Goal: Transaction & Acquisition: Purchase product/service

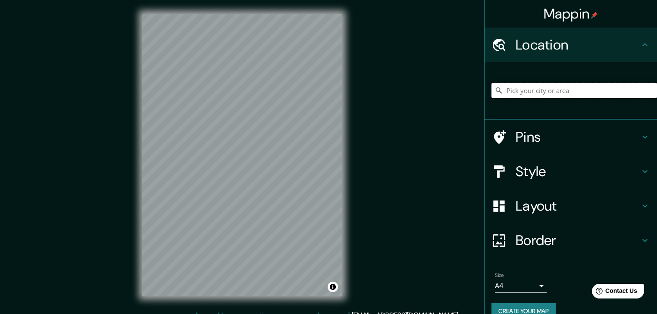
click at [582, 86] on input "Pick your city or area" at bounding box center [573, 91] width 165 height 16
click at [581, 96] on input "Pick your city or area" at bounding box center [573, 91] width 165 height 16
click at [585, 87] on input "Pick your city or area" at bounding box center [573, 91] width 165 height 16
click at [560, 86] on input "Pick your city or area" at bounding box center [573, 91] width 165 height 16
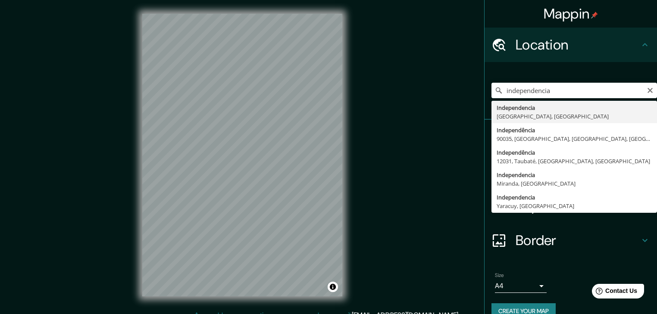
type input "Independencia, Región Metropolitana de Santiago, Chile"
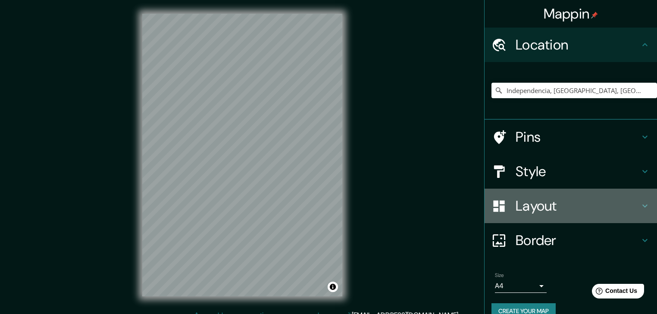
click at [521, 209] on h4 "Layout" at bounding box center [577, 205] width 124 height 17
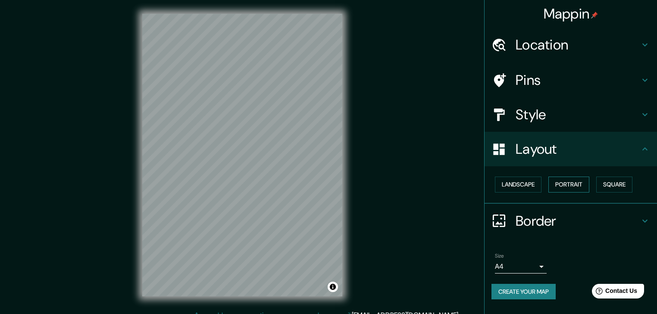
click at [582, 188] on button "Portrait" at bounding box center [568, 185] width 41 height 16
click at [529, 188] on button "Landscape" at bounding box center [518, 185] width 47 height 16
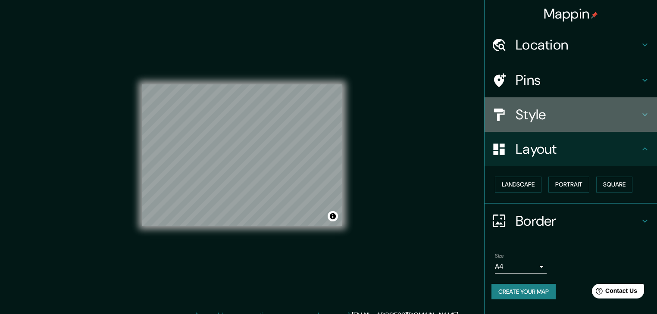
click at [548, 121] on h4 "Style" at bounding box center [577, 114] width 124 height 17
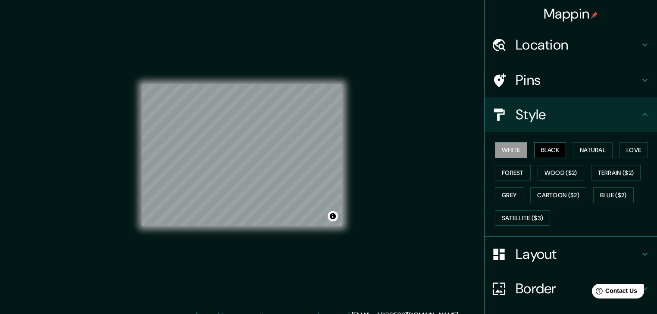
click at [539, 151] on button "Black" at bounding box center [550, 150] width 32 height 16
click at [578, 153] on button "Natural" at bounding box center [593, 150] width 40 height 16
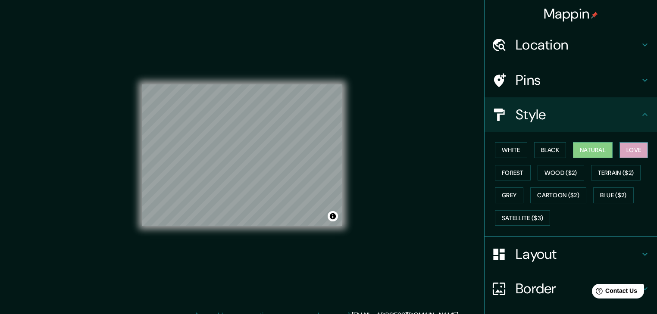
click at [627, 150] on button "Love" at bounding box center [633, 150] width 28 height 16
click at [514, 171] on button "Forest" at bounding box center [513, 173] width 36 height 16
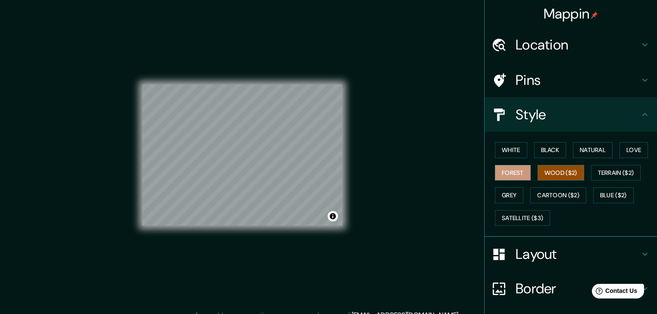
click at [562, 169] on button "Wood ($2)" at bounding box center [560, 173] width 47 height 16
click at [618, 174] on button "Terrain ($2)" at bounding box center [616, 173] width 50 height 16
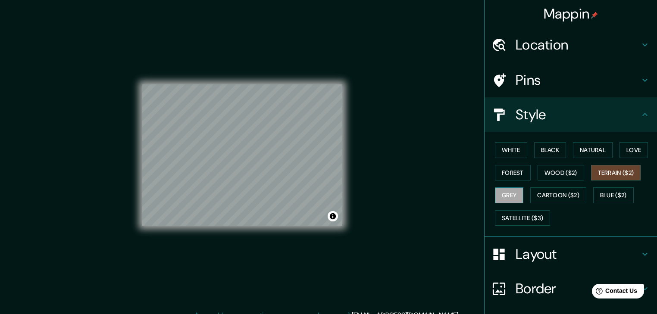
click at [514, 195] on button "Grey" at bounding box center [509, 195] width 28 height 16
click at [557, 197] on button "Cartoon ($2)" at bounding box center [558, 195] width 56 height 16
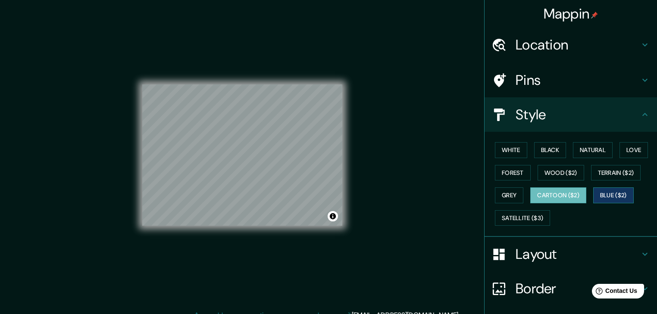
click at [620, 193] on button "Blue ($2)" at bounding box center [613, 195] width 40 height 16
click at [513, 219] on button "Satellite ($3)" at bounding box center [522, 218] width 55 height 16
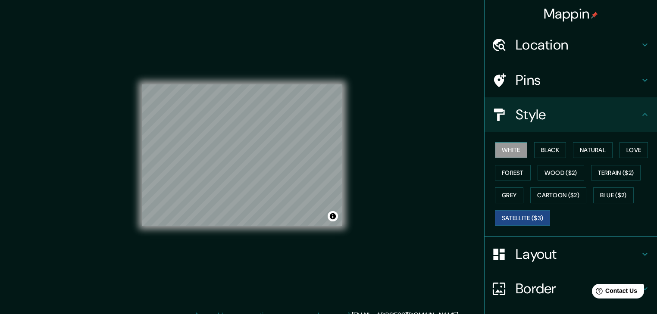
click at [518, 152] on button "White" at bounding box center [511, 150] width 32 height 16
click at [514, 193] on button "Grey" at bounding box center [509, 195] width 28 height 16
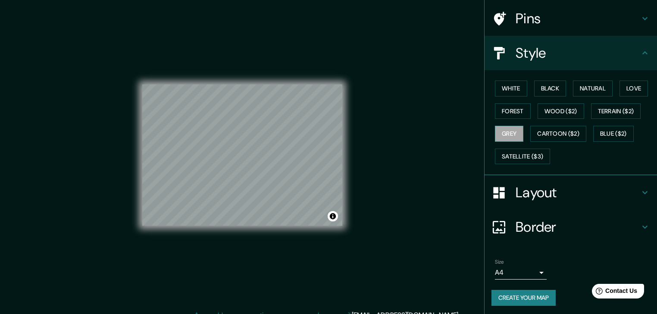
scroll to position [62, 0]
click at [532, 266] on body "Mappin Location Independencia, Región Metropolitana de Santiago, Chile Pins Sty…" at bounding box center [328, 157] width 657 height 314
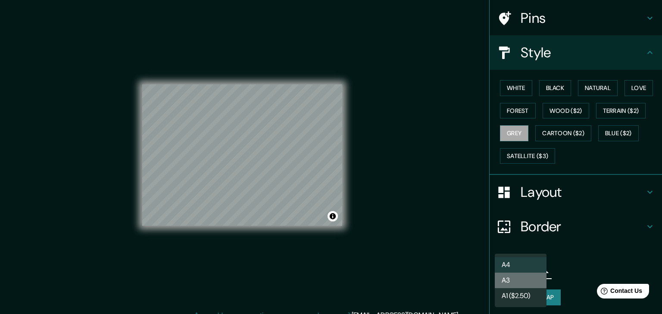
click at [528, 282] on li "A3" at bounding box center [521, 281] width 52 height 16
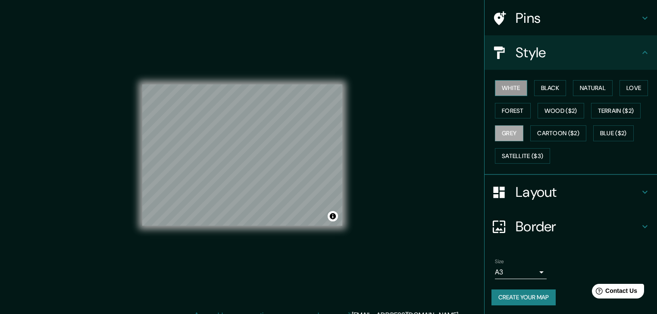
click at [506, 81] on button "White" at bounding box center [511, 88] width 32 height 16
click at [537, 84] on button "Black" at bounding box center [550, 88] width 32 height 16
click at [501, 126] on button "Grey" at bounding box center [509, 133] width 28 height 16
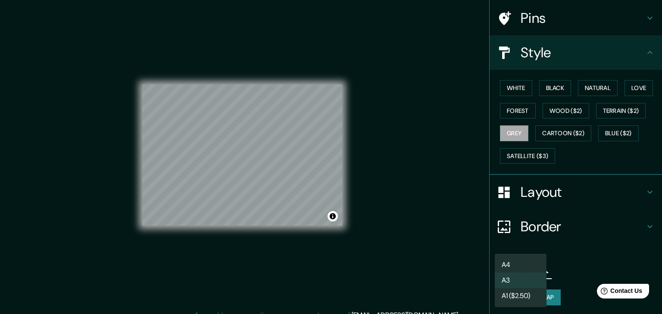
click at [526, 271] on body "Mappin Location Independencia, Región Metropolitana de Santiago, Chile Pins Sty…" at bounding box center [331, 157] width 662 height 314
click at [522, 262] on li "A4" at bounding box center [521, 265] width 52 height 16
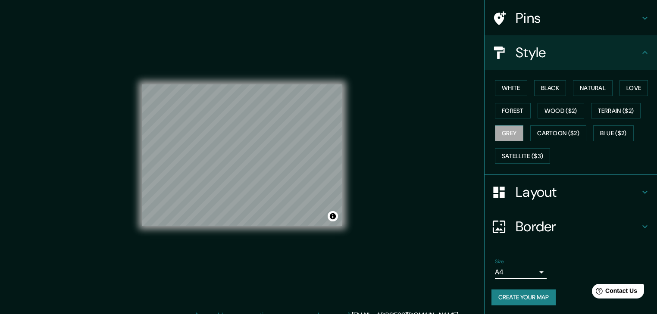
click at [521, 299] on button "Create your map" at bounding box center [523, 297] width 64 height 16
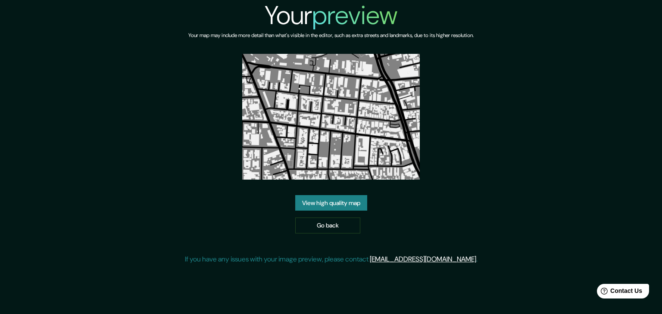
click at [349, 207] on link "View high quality map" at bounding box center [331, 203] width 72 height 16
click at [346, 228] on link "Go back" at bounding box center [327, 226] width 65 height 16
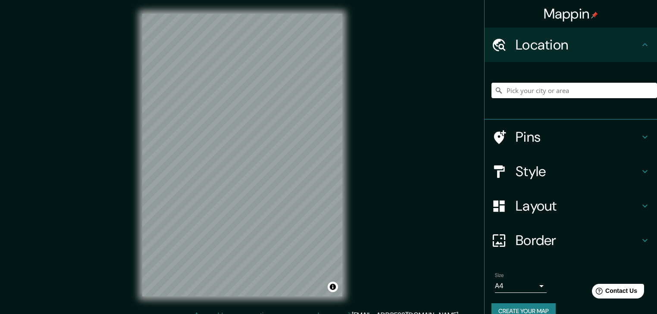
click at [601, 85] on input "Pick your city or area" at bounding box center [573, 91] width 165 height 16
type input "Independencia, [GEOGRAPHIC_DATA], [GEOGRAPHIC_DATA]"
click at [557, 205] on h4 "Layout" at bounding box center [577, 205] width 124 height 17
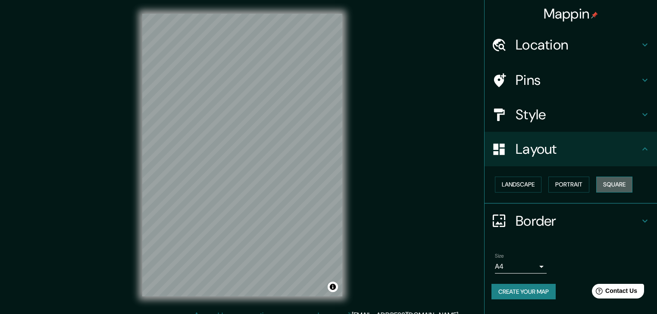
click at [613, 188] on button "Square" at bounding box center [614, 185] width 36 height 16
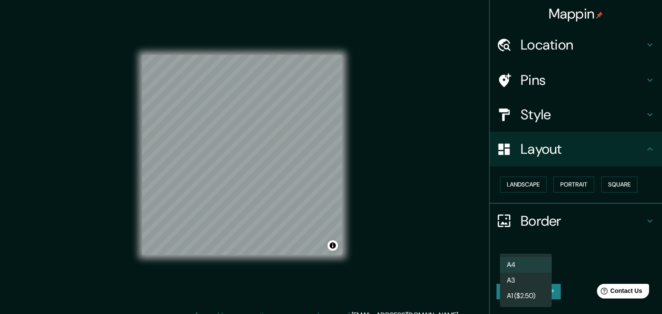
click at [536, 267] on body "Mappin Location Independencia, Región Metropolitana de Santiago, Chile Independ…" at bounding box center [331, 157] width 662 height 314
click at [536, 277] on li "A3" at bounding box center [526, 281] width 52 height 16
type input "a4"
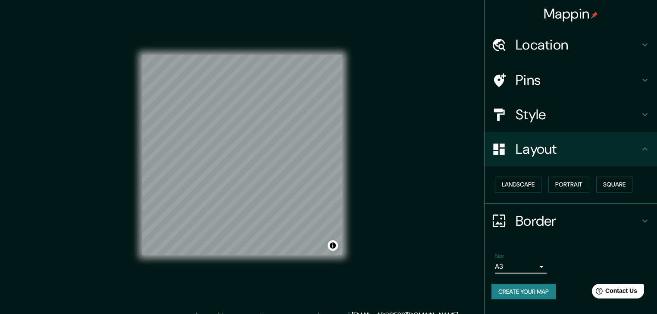
click at [534, 293] on button "Create your map" at bounding box center [523, 292] width 64 height 16
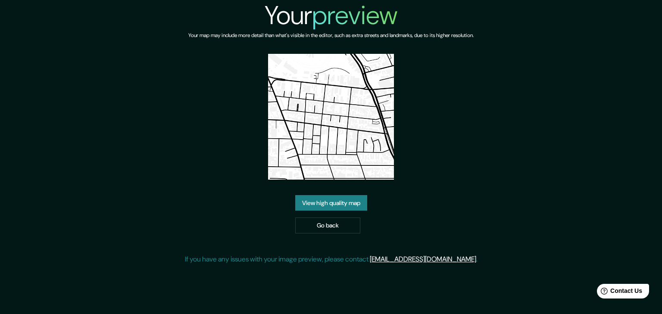
click at [347, 211] on div "View high quality map Go back" at bounding box center [331, 214] width 72 height 38
click at [345, 207] on link "View high quality map" at bounding box center [331, 203] width 72 height 16
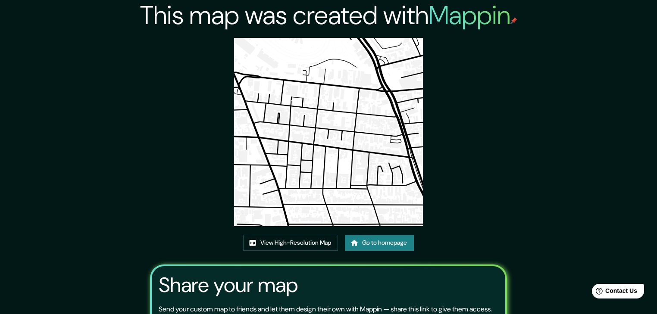
click at [370, 240] on link "Go to homepage" at bounding box center [379, 243] width 69 height 16
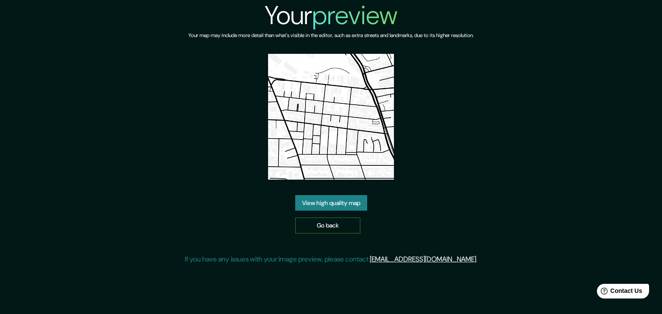
click at [349, 224] on link "Go back" at bounding box center [327, 226] width 65 height 16
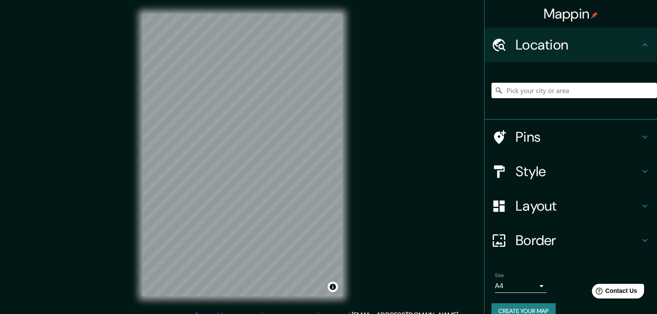
click at [574, 90] on input "Pick your city or area" at bounding box center [573, 91] width 165 height 16
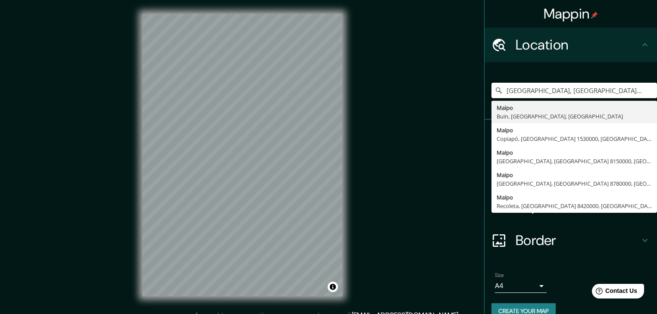
type input "Maipú, Región Metropolitana de Santiago, Chile"
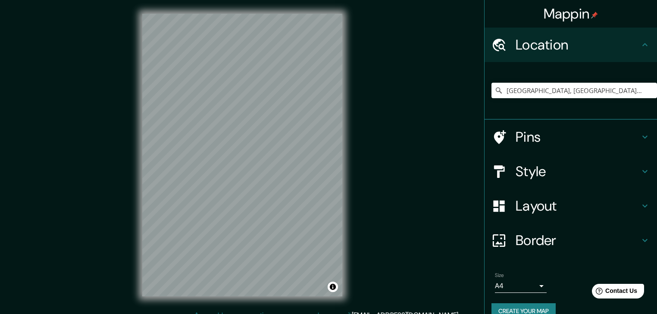
click at [639, 47] on icon at bounding box center [644, 45] width 10 height 10
click at [646, 88] on icon "Clear" at bounding box center [649, 90] width 7 height 7
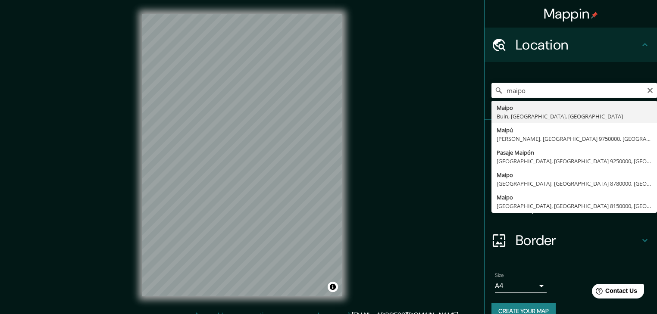
type input "Maipo, Buin, Región Metropolitana de Santiago, Chile"
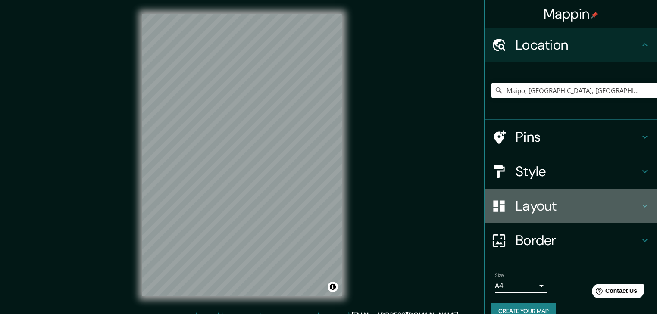
click at [550, 211] on h4 "Layout" at bounding box center [577, 205] width 124 height 17
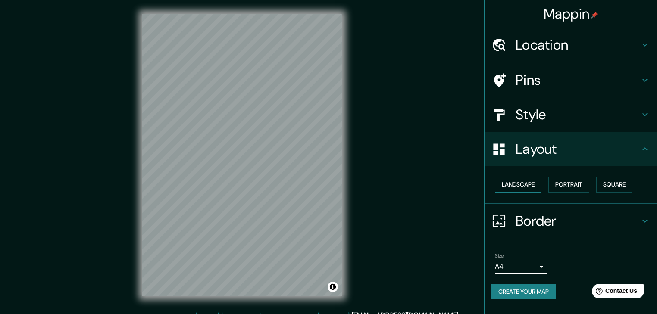
click at [525, 183] on button "Landscape" at bounding box center [518, 185] width 47 height 16
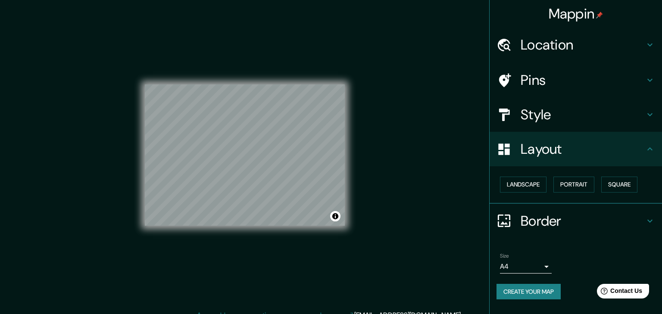
click at [516, 267] on body "Mappin Location Maipo, Buin, Región Metropolitana de Santiago, Chile Pins Style…" at bounding box center [331, 157] width 662 height 314
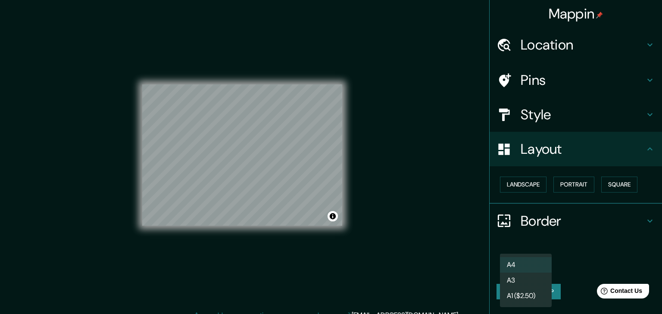
click at [527, 280] on li "A3" at bounding box center [526, 281] width 52 height 16
type input "a4"
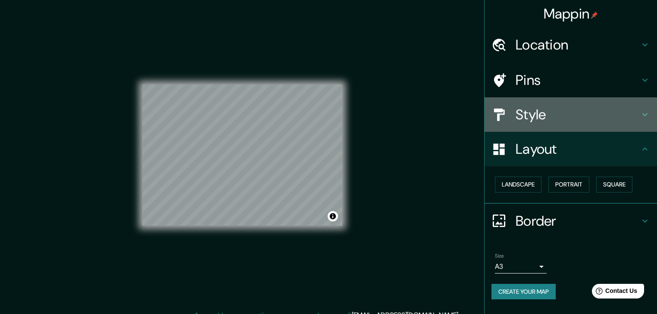
click at [575, 112] on h4 "Style" at bounding box center [577, 114] width 124 height 17
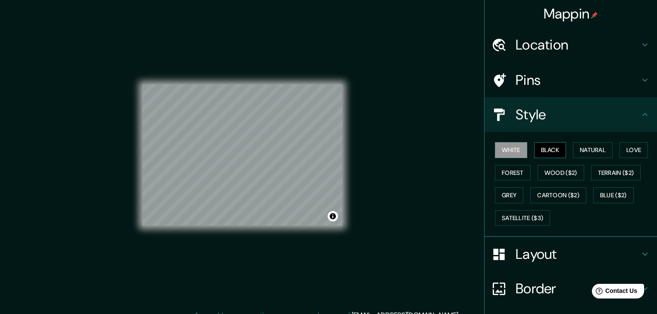
click at [553, 146] on button "Black" at bounding box center [550, 150] width 32 height 16
click at [514, 145] on button "White" at bounding box center [511, 150] width 32 height 16
click at [513, 197] on button "Grey" at bounding box center [509, 195] width 28 height 16
click at [514, 148] on button "White" at bounding box center [511, 150] width 32 height 16
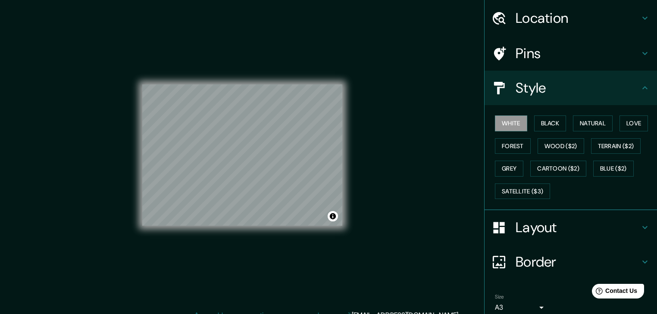
scroll to position [62, 0]
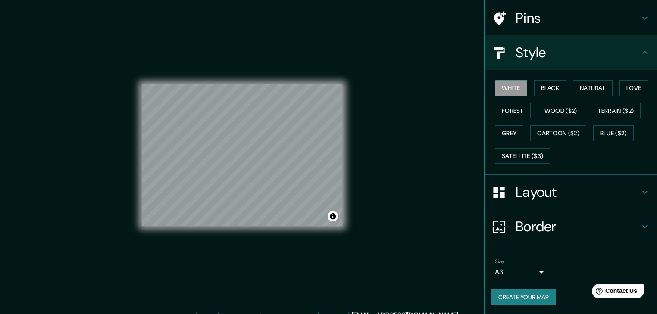
click at [532, 296] on button "Create your map" at bounding box center [523, 297] width 64 height 16
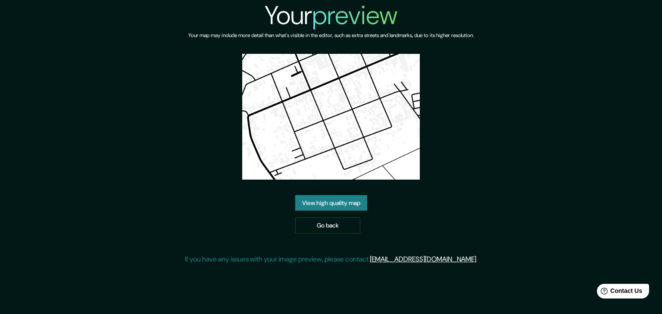
click at [352, 203] on link "View high quality map" at bounding box center [331, 203] width 72 height 16
